Goal: Task Accomplishment & Management: Manage account settings

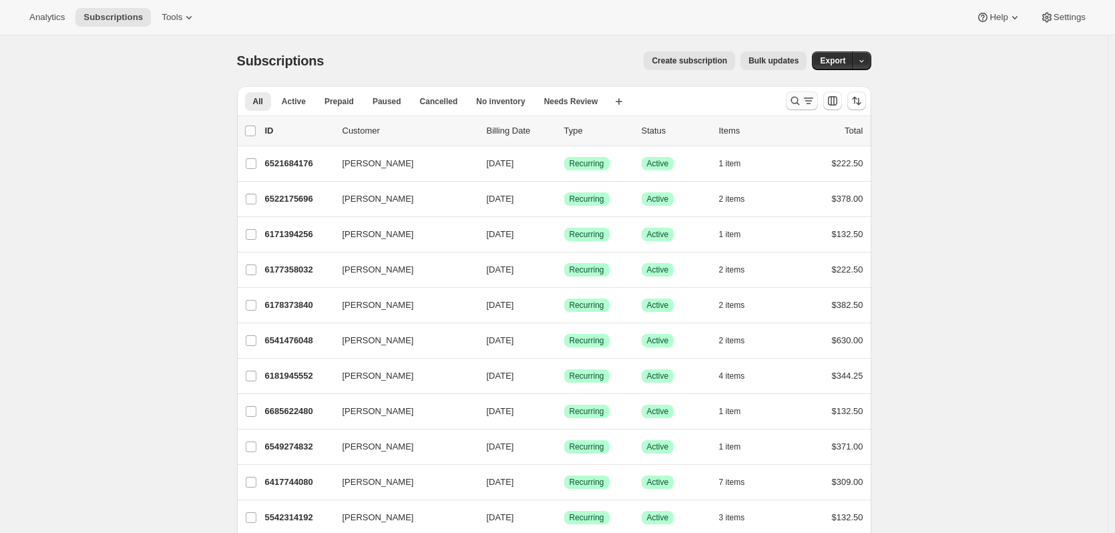
click at [796, 97] on icon "Search and filter results" at bounding box center [794, 101] width 9 height 9
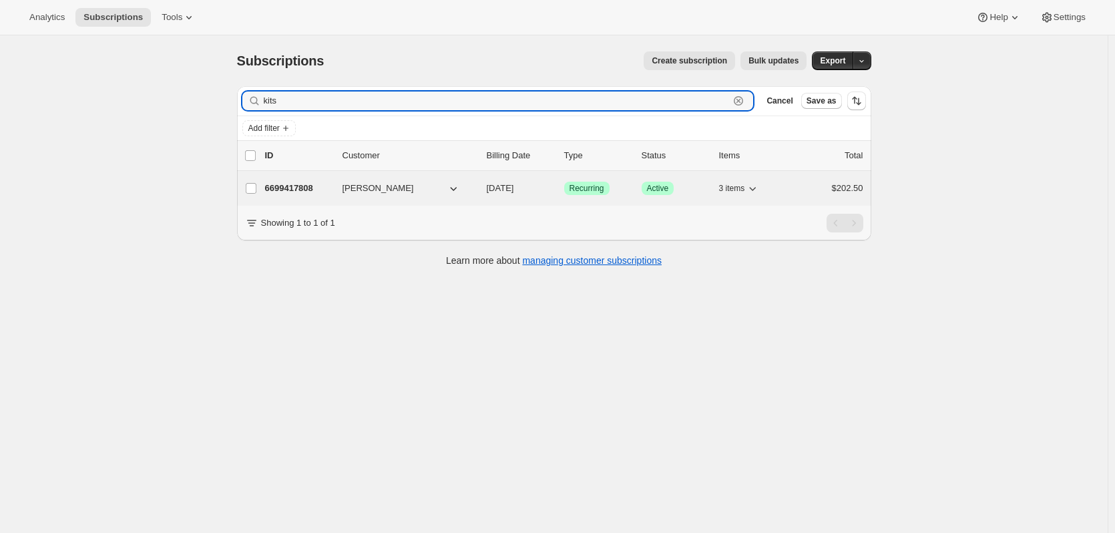
type input "kits"
click at [297, 188] on p "6699417808" at bounding box center [298, 188] width 67 height 13
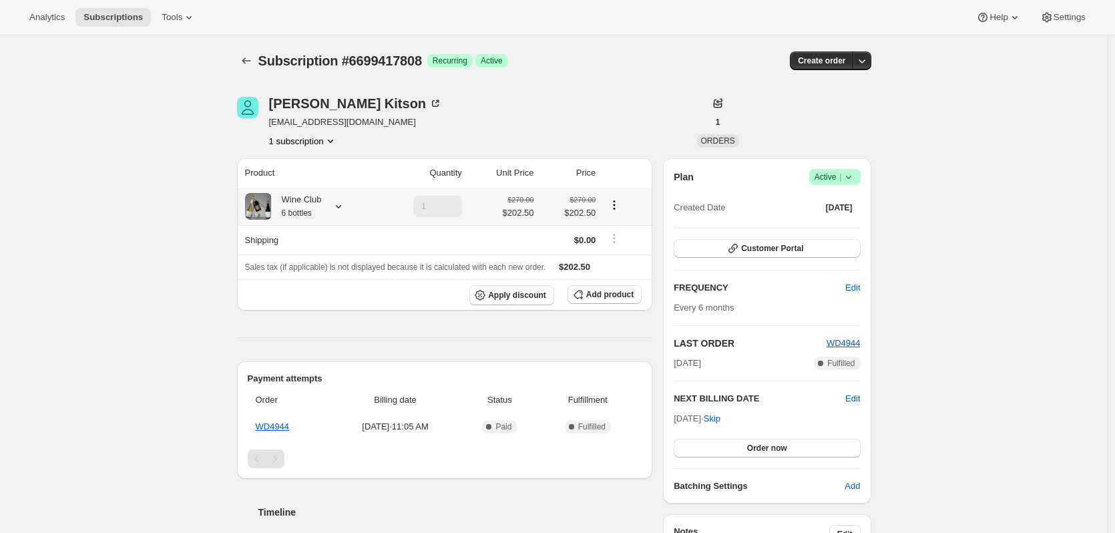
click at [340, 208] on icon at bounding box center [338, 206] width 13 height 13
